Goal: Information Seeking & Learning: Find specific page/section

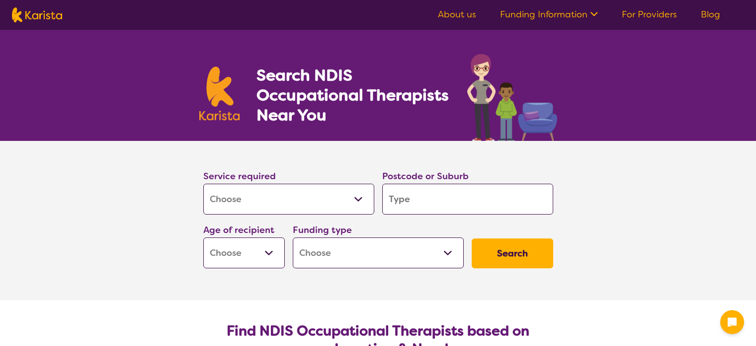
select select "[MEDICAL_DATA]"
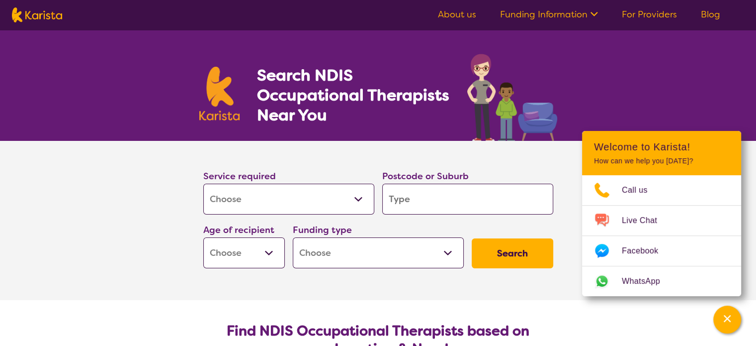
click at [443, 205] on input "search" at bounding box center [467, 198] width 171 height 31
type input "o"
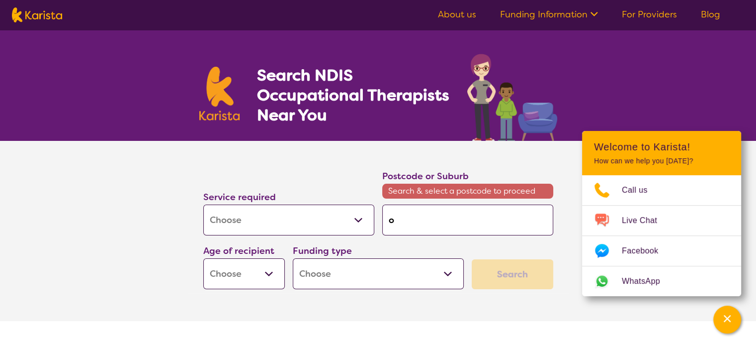
type input "ou"
type input "our"
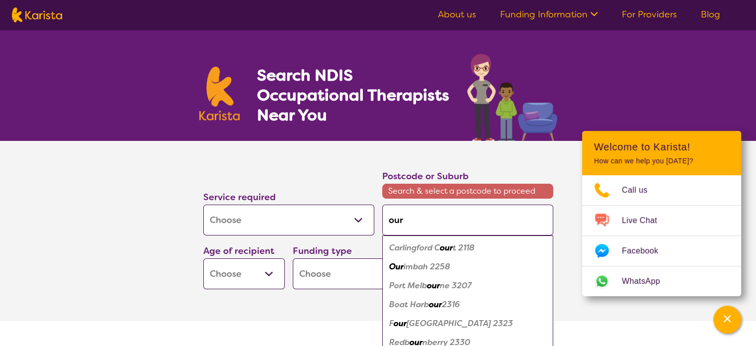
type input "ouri"
type input "ourim"
type input "ourimb"
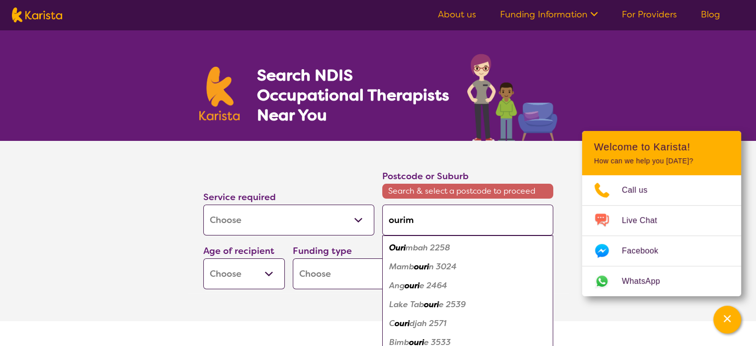
type input "ourimb"
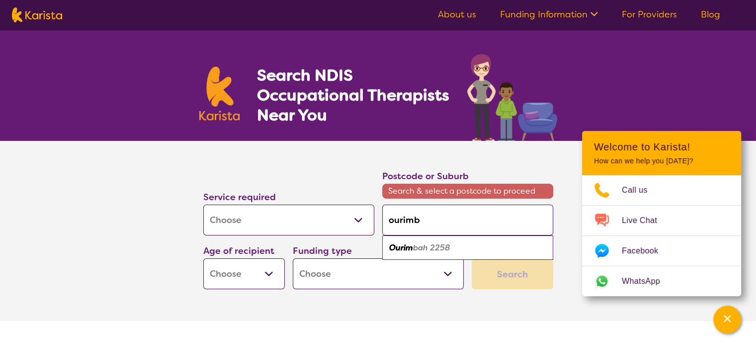
type input "ourimba"
type input "ourimbah"
click at [438, 258] on ul "Ourimbah 2258" at bounding box center [467, 247] width 171 height 24
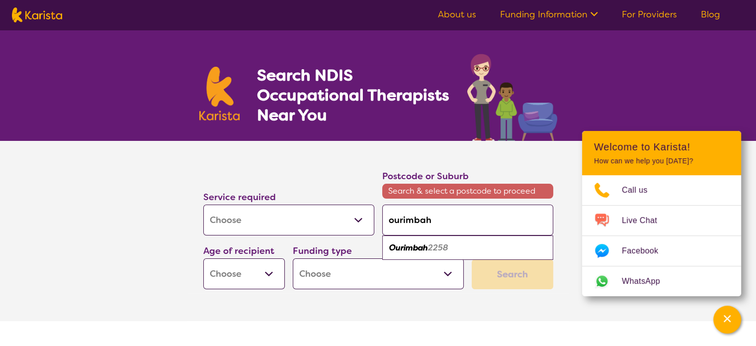
click at [436, 246] on em "2258" at bounding box center [438, 247] width 20 height 10
type input "2258"
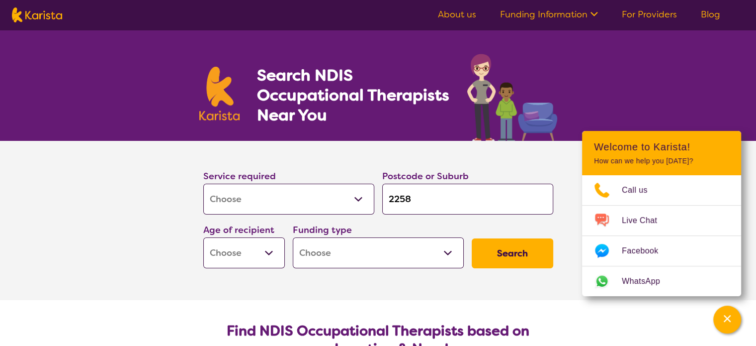
click at [272, 255] on select "Early Childhood - 0 to 9 Child - 10 to 11 Adolescent - 12 to 17 Adult - 18 to 6…" at bounding box center [244, 252] width 82 height 31
select select "AD"
click at [203, 237] on select "Early Childhood - 0 to 9 Child - 10 to 11 Adolescent - 12 to 17 Adult - 18 to 6…" at bounding box center [244, 252] width 82 height 31
select select "AD"
click at [324, 262] on select "Home Care Package (HCP) National Disability Insurance Scheme (NDIS) I don't know" at bounding box center [378, 252] width 171 height 31
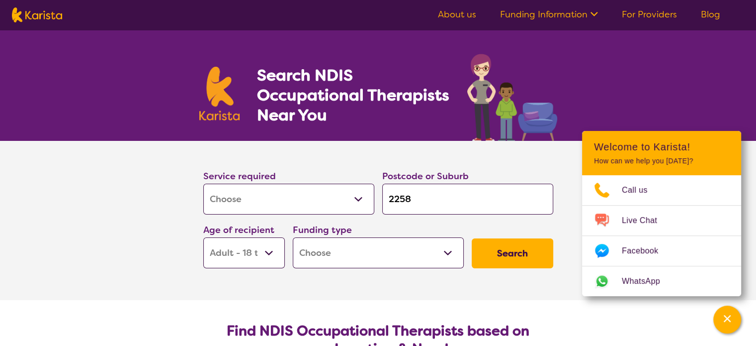
select select "NDIS"
click at [293, 237] on select "Home Care Package (HCP) National Disability Insurance Scheme (NDIS) I don't know" at bounding box center [378, 252] width 171 height 31
select select "NDIS"
click at [508, 252] on button "Search" at bounding box center [513, 253] width 82 height 30
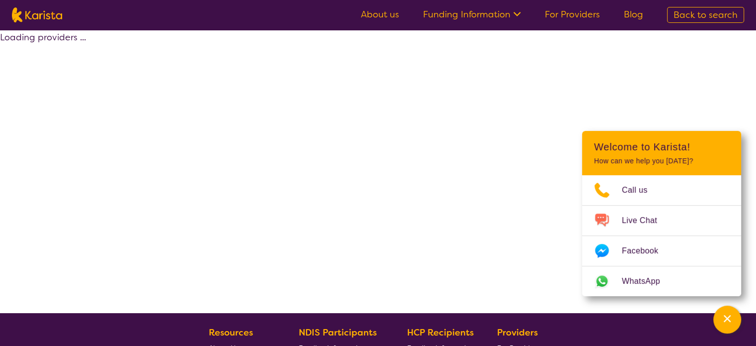
select select "by_score"
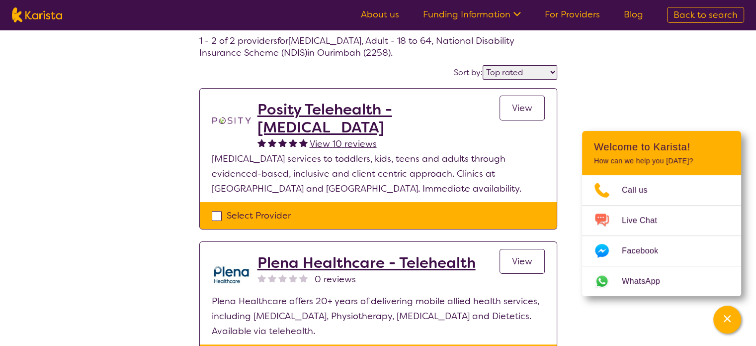
scroll to position [50, 0]
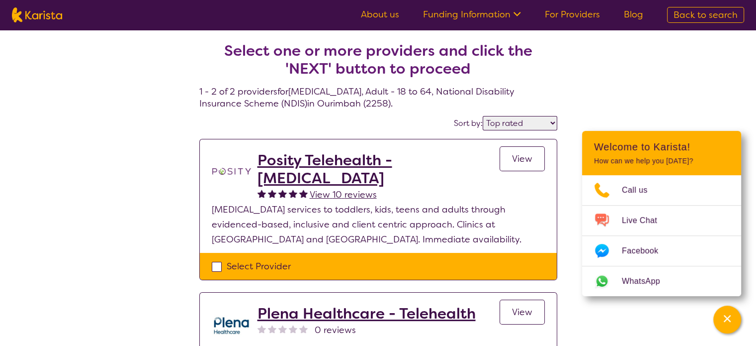
select select "[MEDICAL_DATA]"
select select "AD"
select select "NDIS"
select select "[MEDICAL_DATA]"
select select "AD"
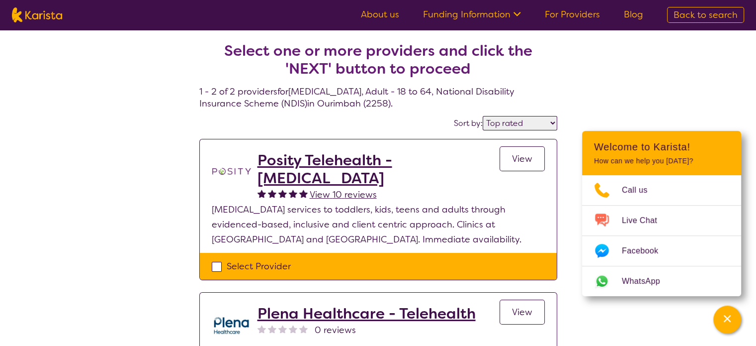
select select "NDIS"
